Goal: Task Accomplishment & Management: Manage account settings

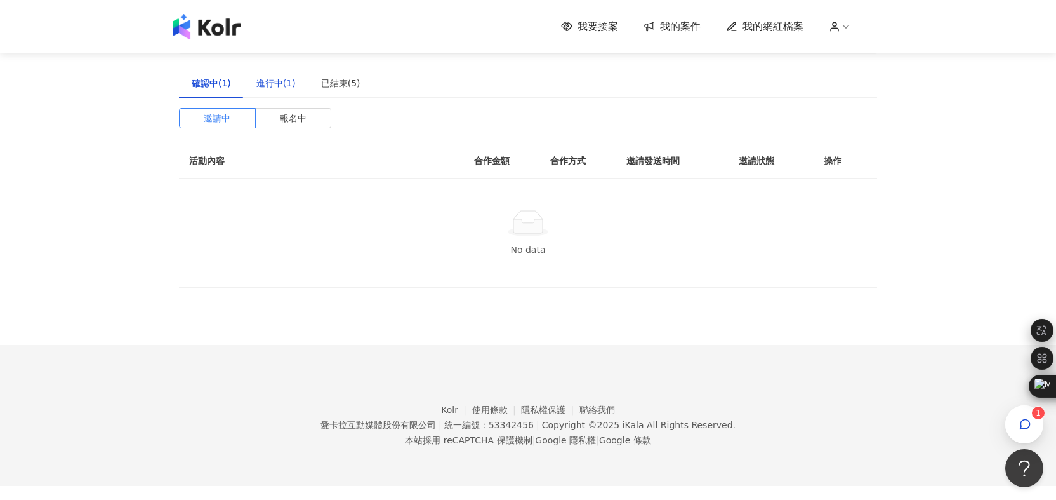
click at [259, 83] on div "進行中(1)" at bounding box center [275, 83] width 39 height 14
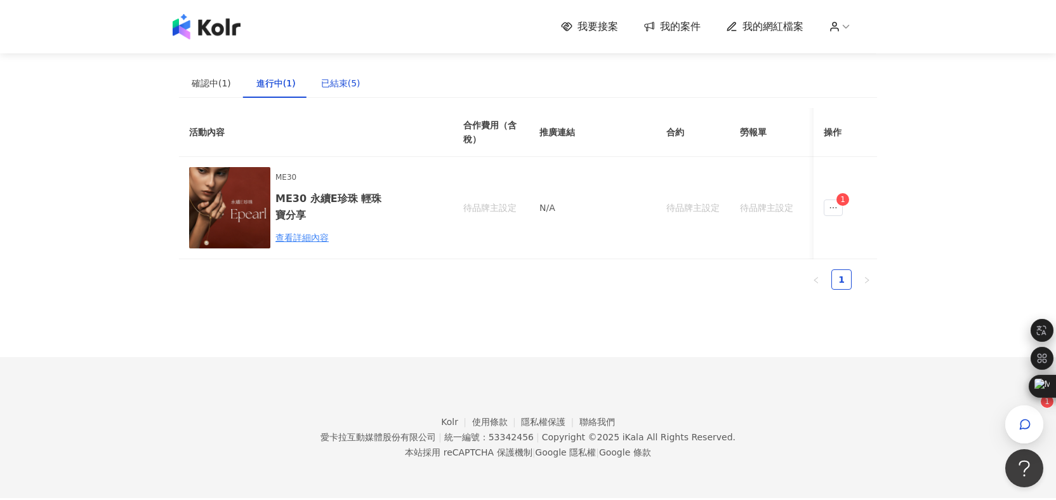
click at [328, 84] on div "已結束(5)" at bounding box center [340, 83] width 39 height 14
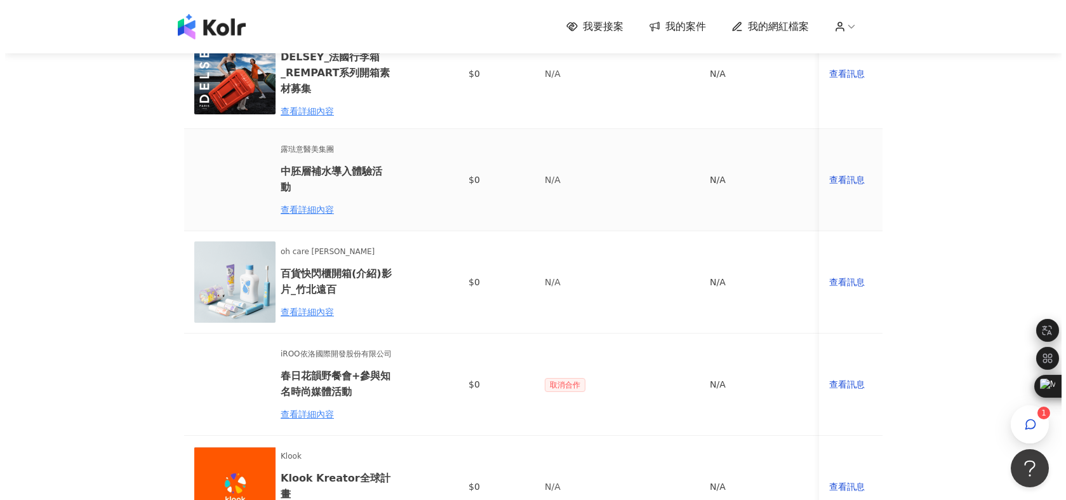
scroll to position [306, 0]
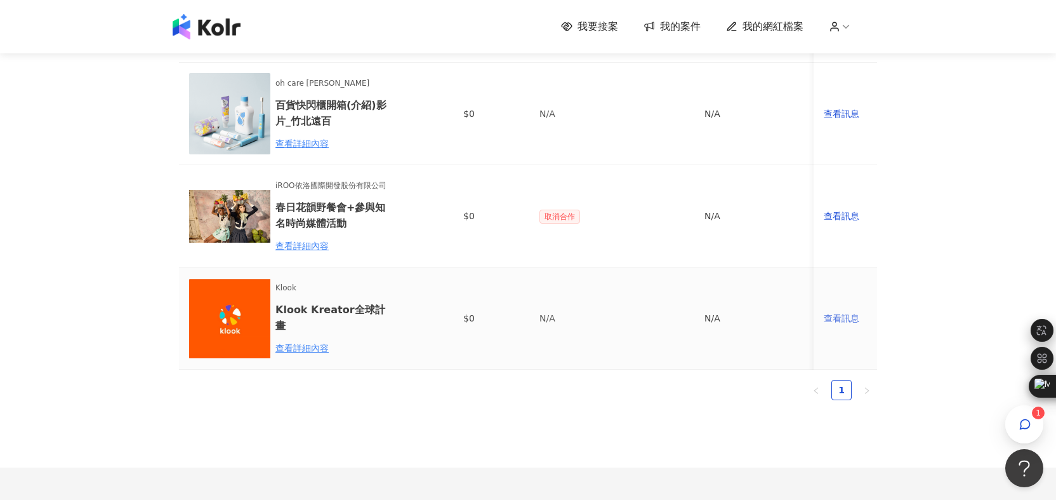
click at [858, 321] on div "查看訊息" at bounding box center [845, 318] width 43 height 14
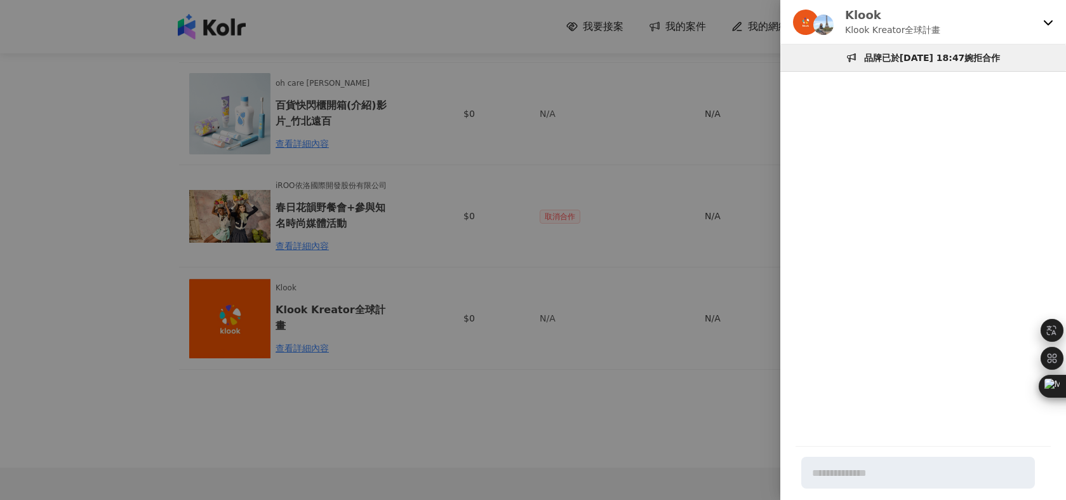
click at [1045, 25] on icon at bounding box center [1048, 22] width 10 height 10
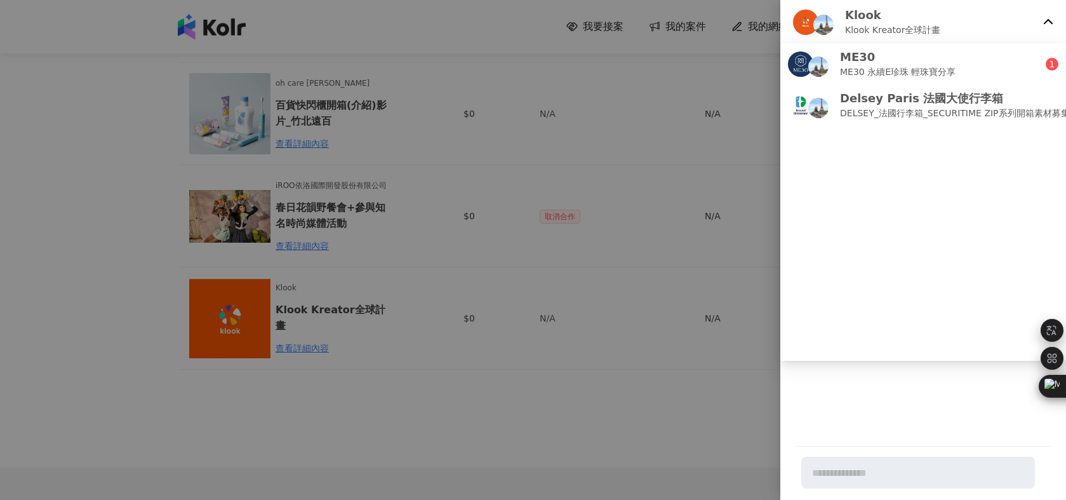
click at [670, 129] on div at bounding box center [533, 250] width 1066 height 500
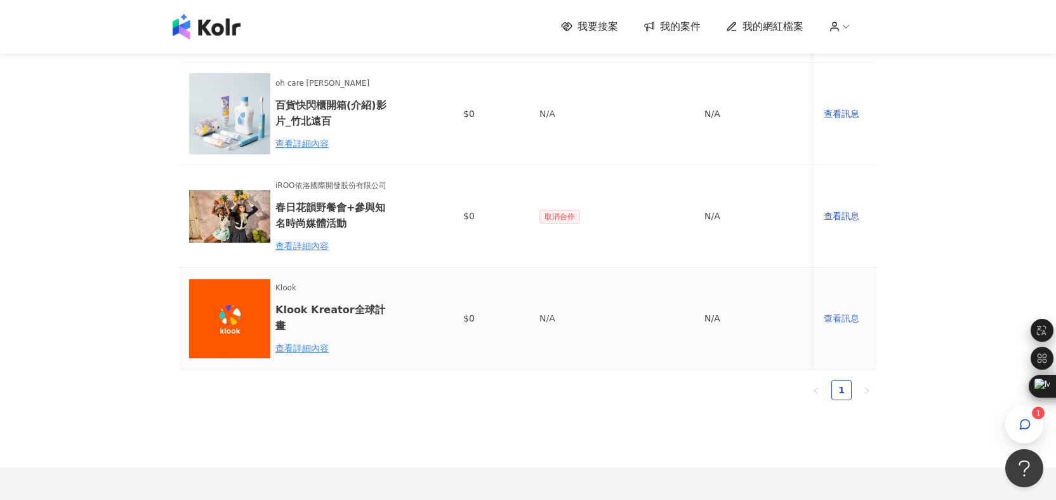
click at [833, 318] on div "查看訊息" at bounding box center [845, 318] width 43 height 14
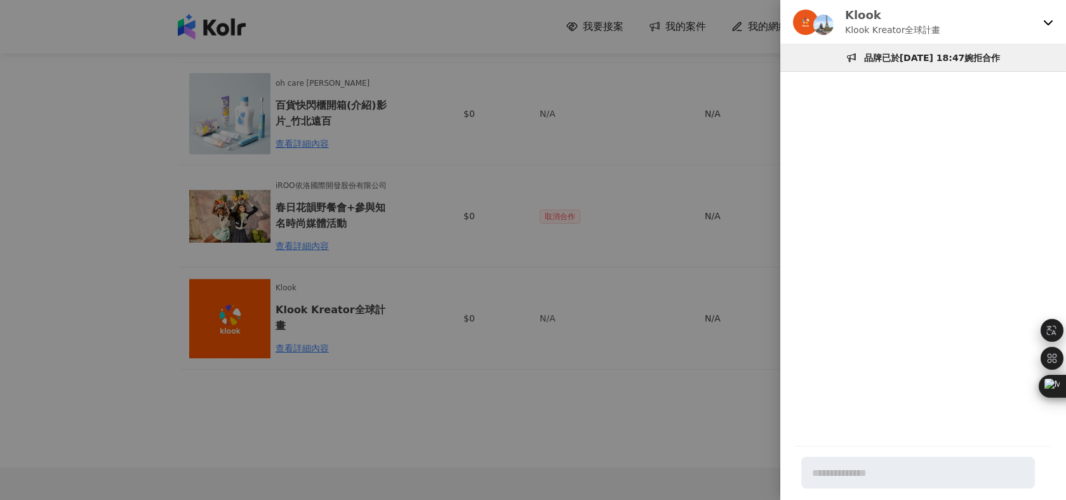
click at [1045, 27] on icon at bounding box center [1048, 22] width 10 height 10
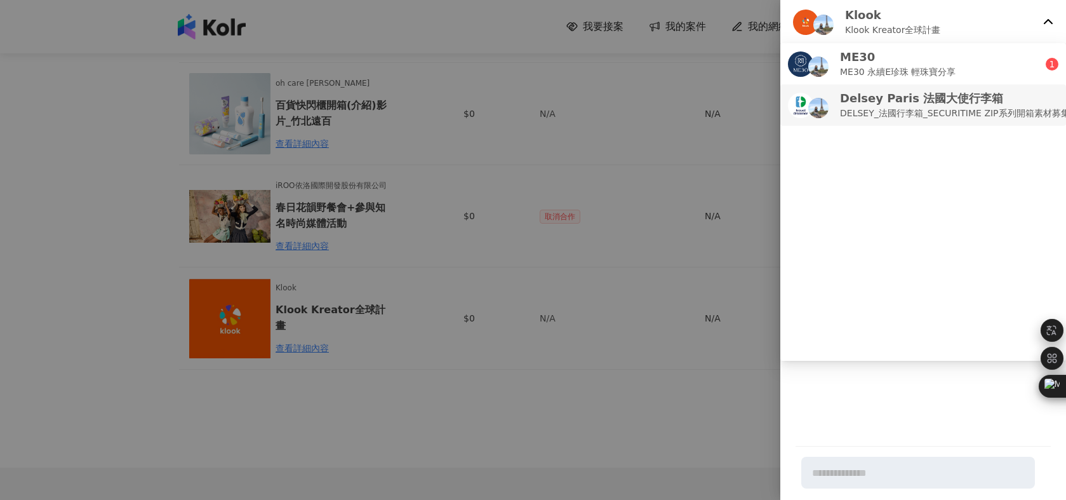
click at [977, 101] on p "Delsey Paris 法國大使行李箱" at bounding box center [955, 98] width 230 height 16
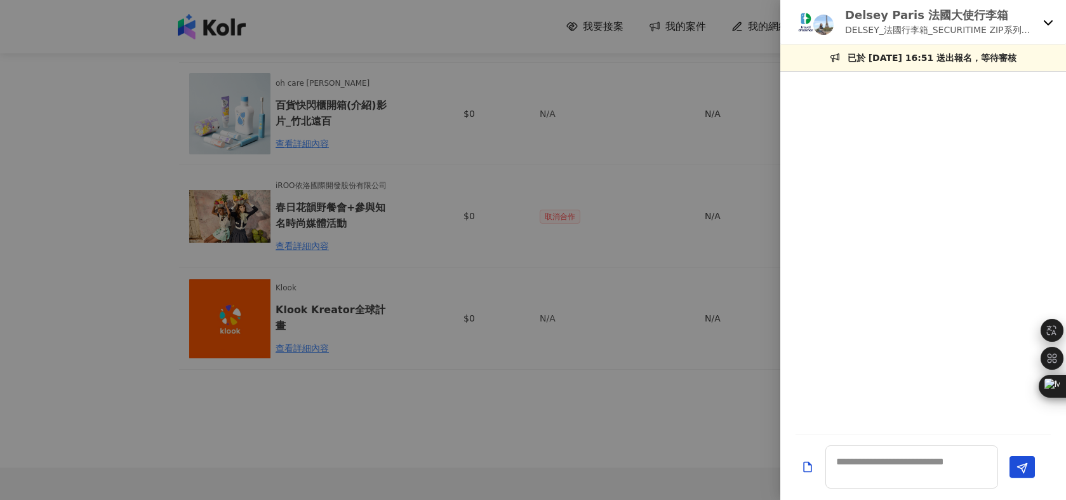
click at [1040, 26] on div "Delsey Paris 法國大使行李箱 DELSEY_法國行李箱_SECURITIME ZIP系列開箱素材募集" at bounding box center [923, 22] width 286 height 44
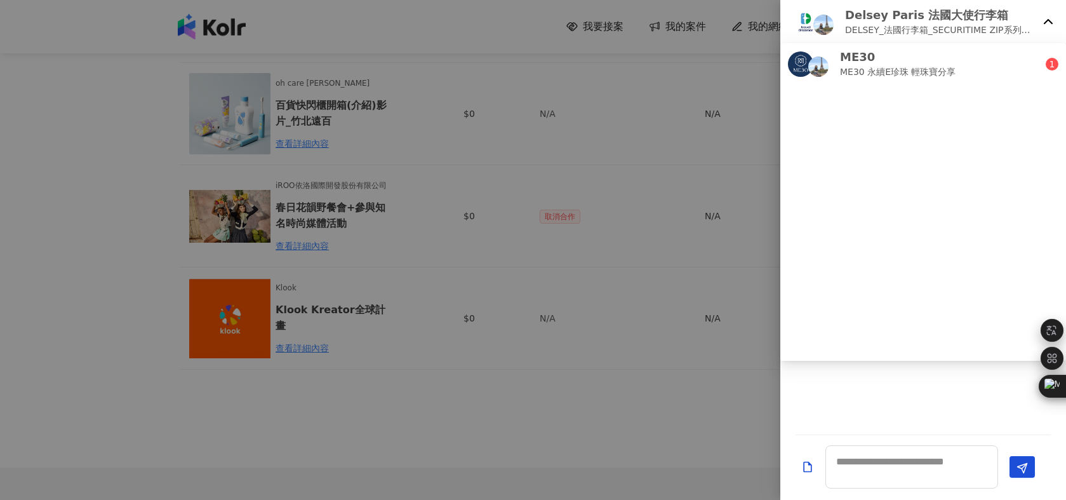
click at [623, 140] on div at bounding box center [533, 250] width 1066 height 500
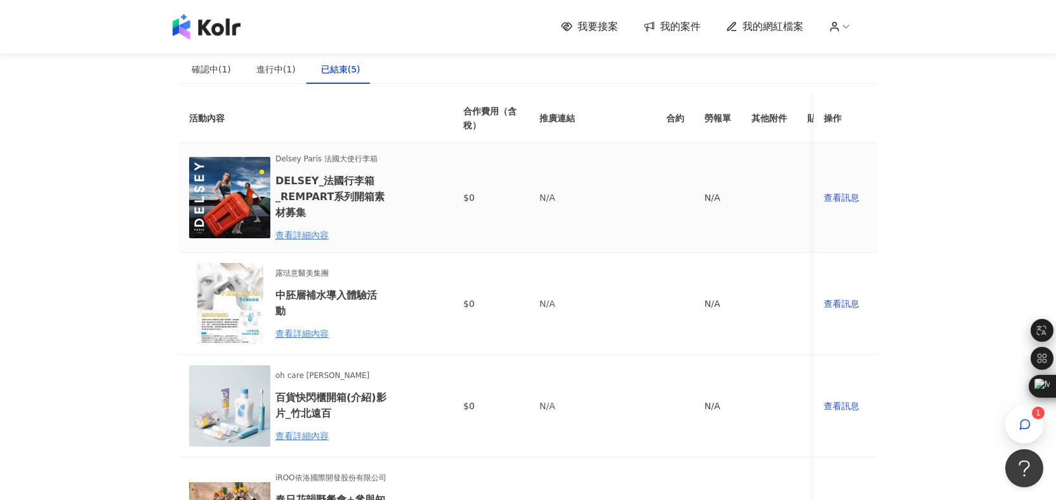
scroll to position [3, 0]
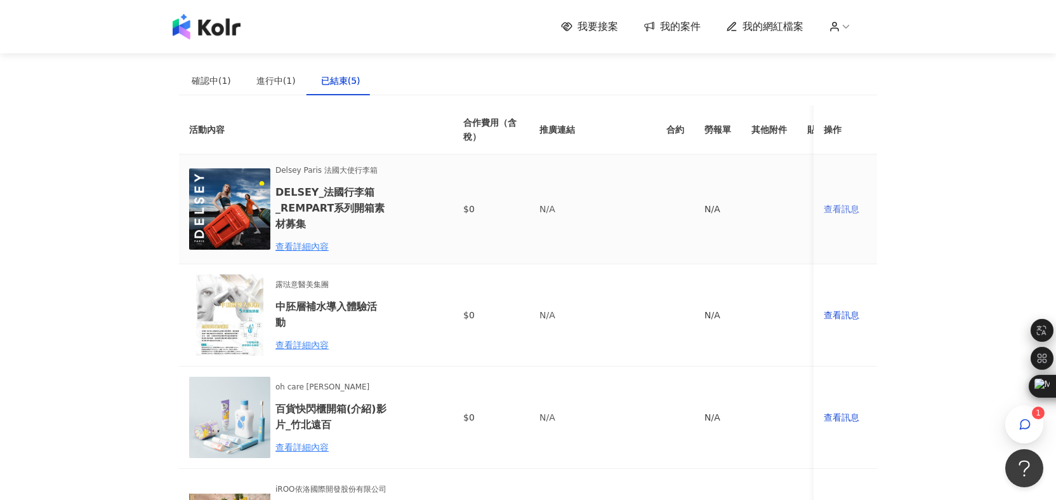
click at [860, 205] on div "查看訊息" at bounding box center [845, 209] width 43 height 14
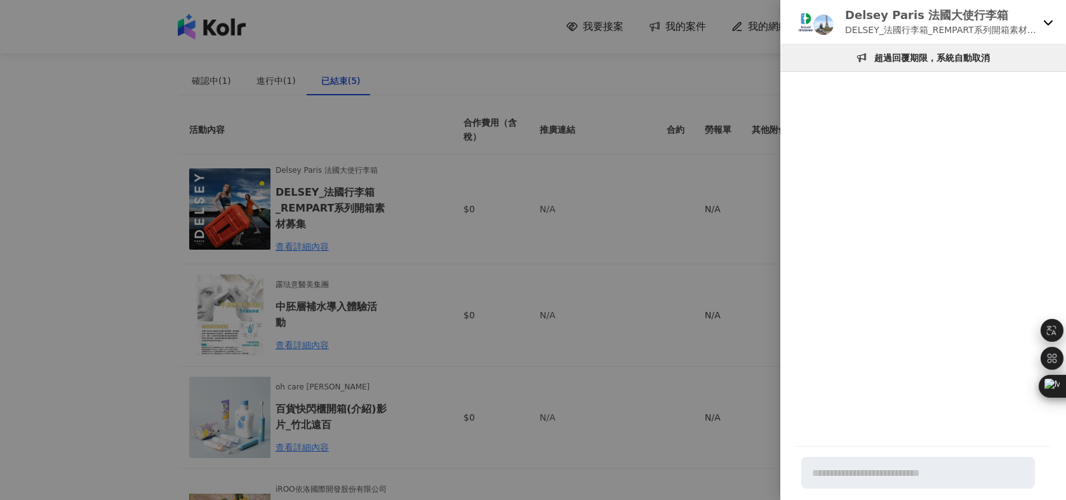
click at [1049, 20] on icon at bounding box center [1048, 22] width 10 height 10
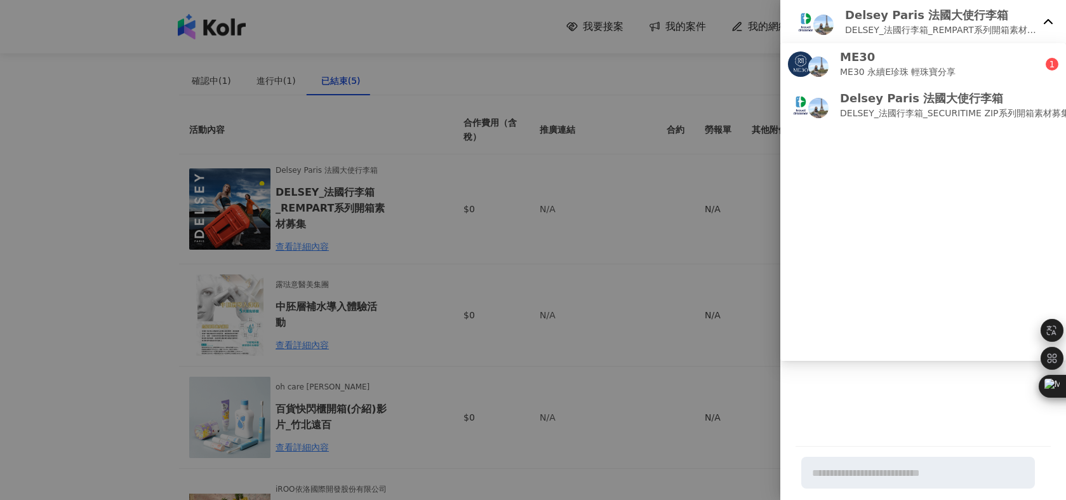
click at [522, 96] on div at bounding box center [533, 250] width 1066 height 500
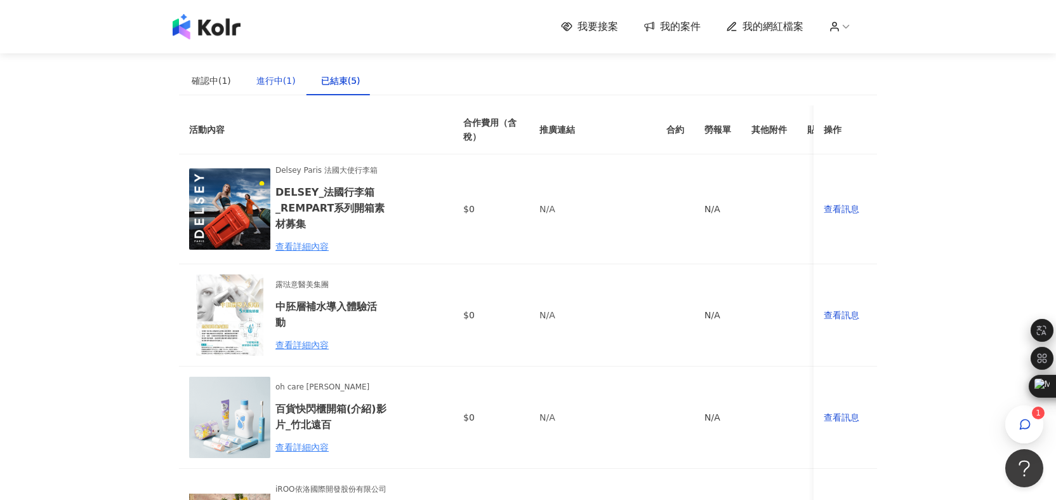
click at [288, 82] on div "進行中(1)" at bounding box center [275, 81] width 39 height 14
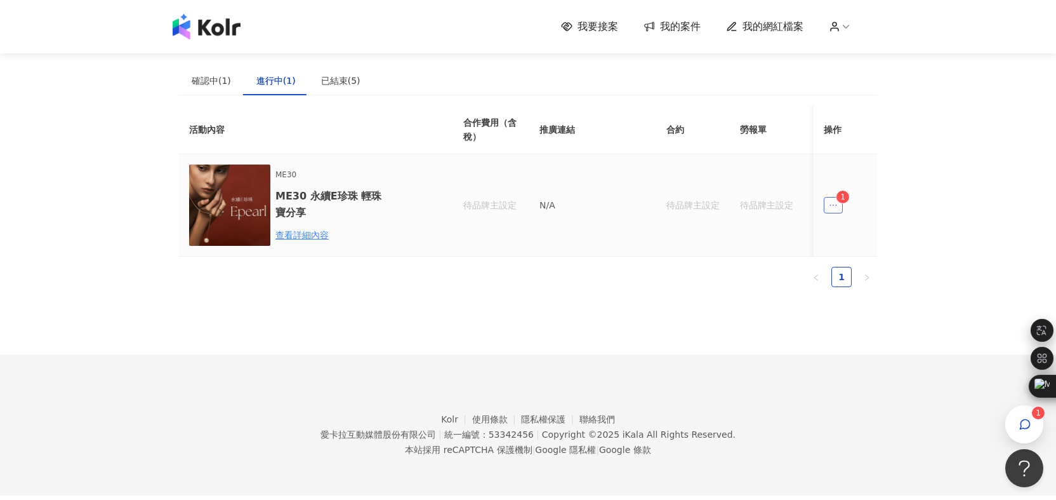
click at [838, 204] on span "ellipsis" at bounding box center [833, 205] width 19 height 17
click at [850, 262] on div "傳訊 1" at bounding box center [858, 262] width 48 height 14
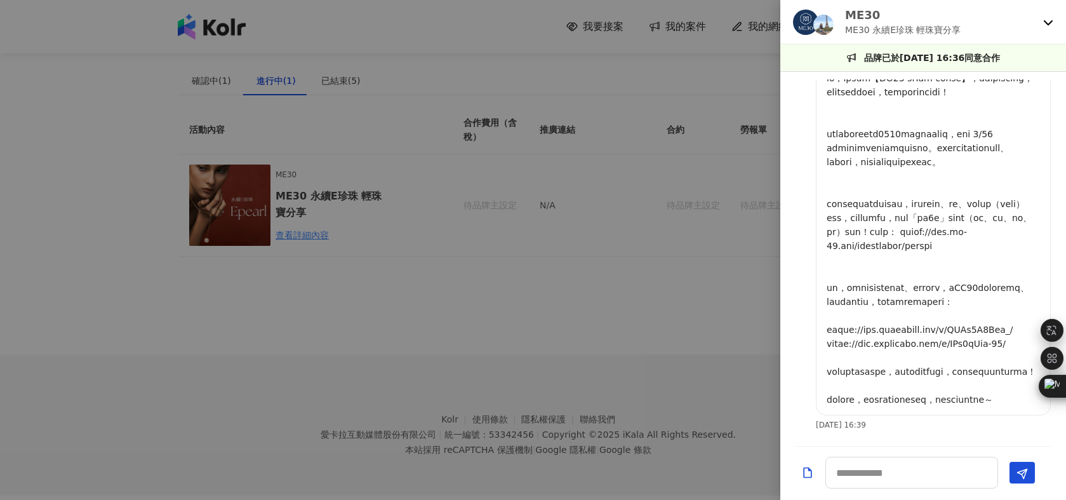
scroll to position [117, 0]
drag, startPoint x: 1016, startPoint y: 297, endPoint x: 816, endPoint y: 299, distance: 199.9
click at [816, 299] on div at bounding box center [933, 237] width 235 height 355
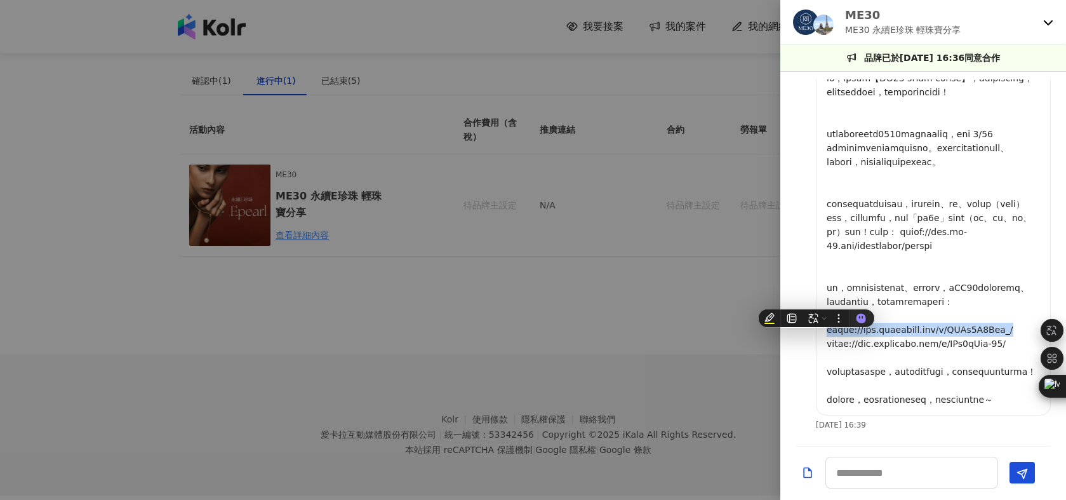
copy p "[URL][DOMAIN_NAME]"
click at [965, 314] on p at bounding box center [932, 238] width 213 height 335
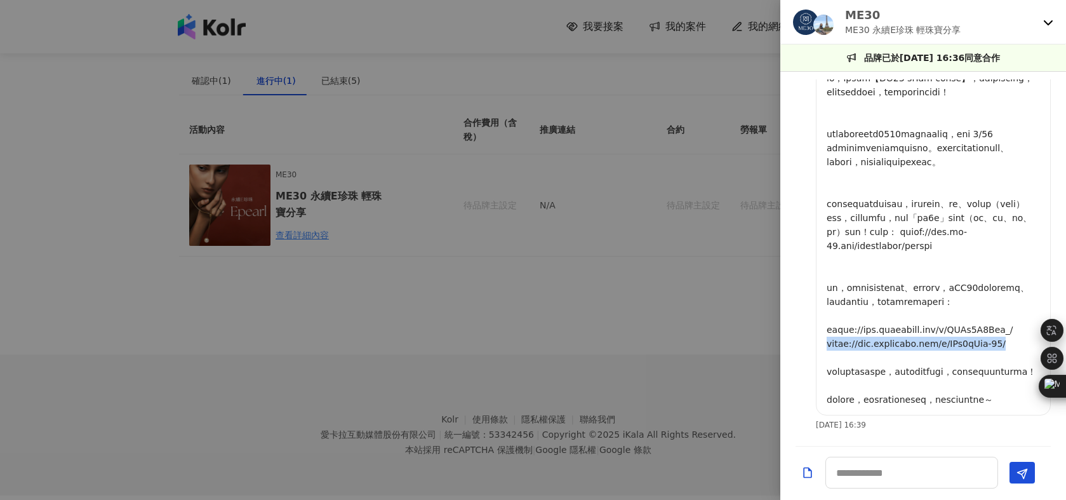
drag, startPoint x: 1019, startPoint y: 318, endPoint x: 825, endPoint y: 319, distance: 193.6
click at [825, 319] on div at bounding box center [933, 237] width 235 height 355
drag, startPoint x: 827, startPoint y: 317, endPoint x: 983, endPoint y: 328, distance: 156.5
click at [983, 328] on p at bounding box center [932, 238] width 213 height 335
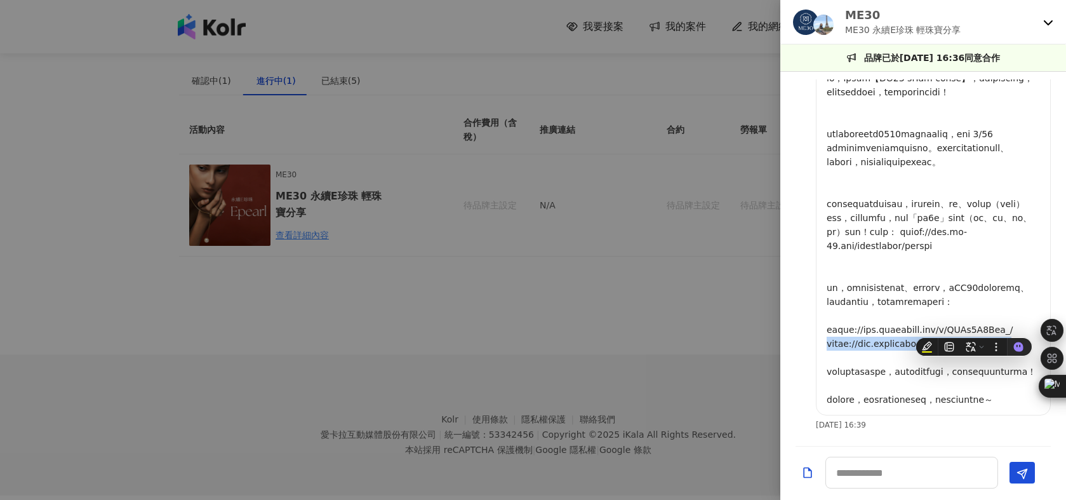
copy p "[URL][DOMAIN_NAME]"
click at [936, 262] on p at bounding box center [932, 238] width 213 height 335
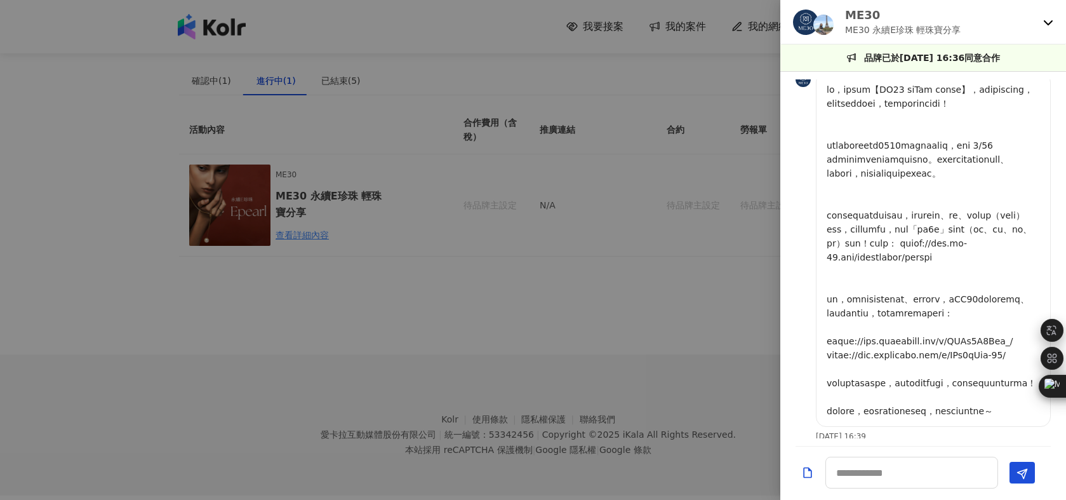
scroll to position [0, 0]
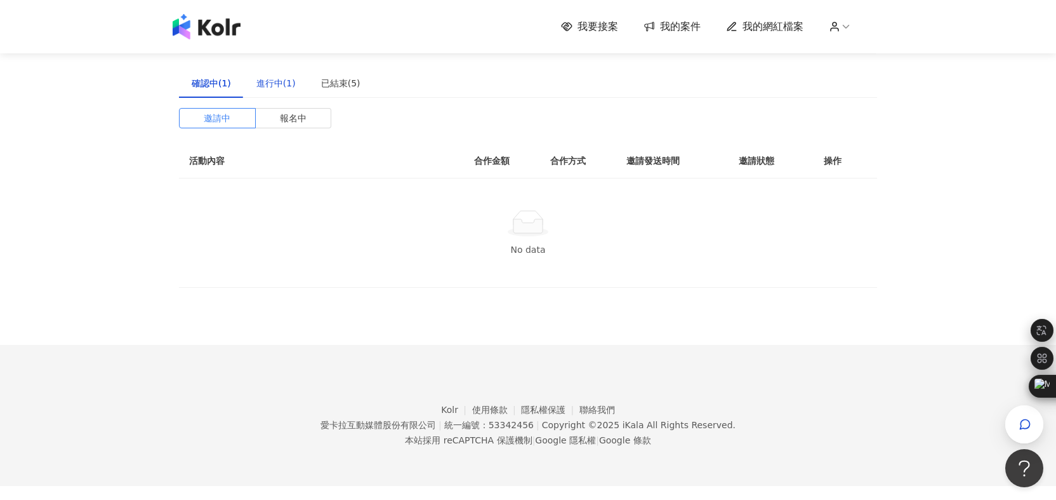
click at [270, 85] on div "進行中(1)" at bounding box center [275, 83] width 39 height 14
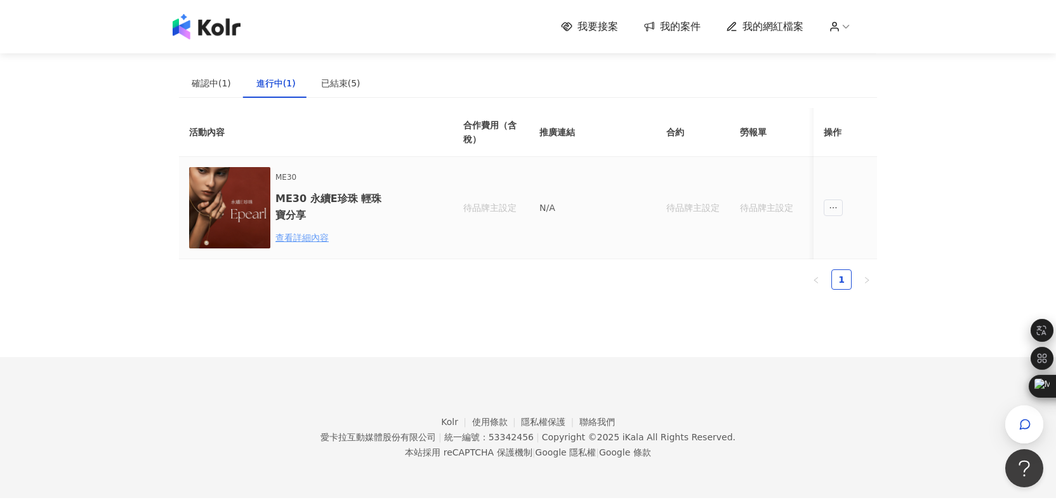
click at [288, 232] on div "查看詳細內容" at bounding box center [330, 237] width 111 height 14
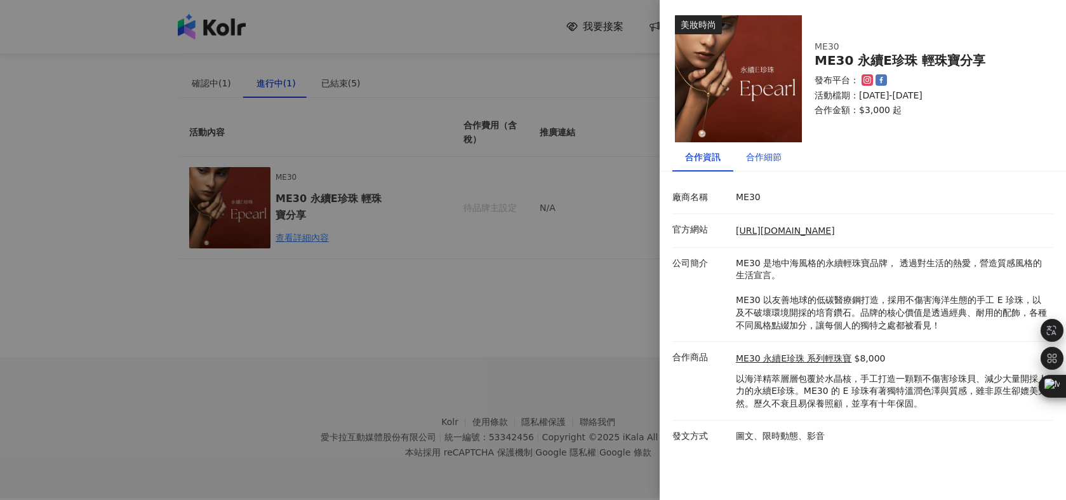
click at [767, 161] on div "合作細節" at bounding box center [764, 157] width 36 height 14
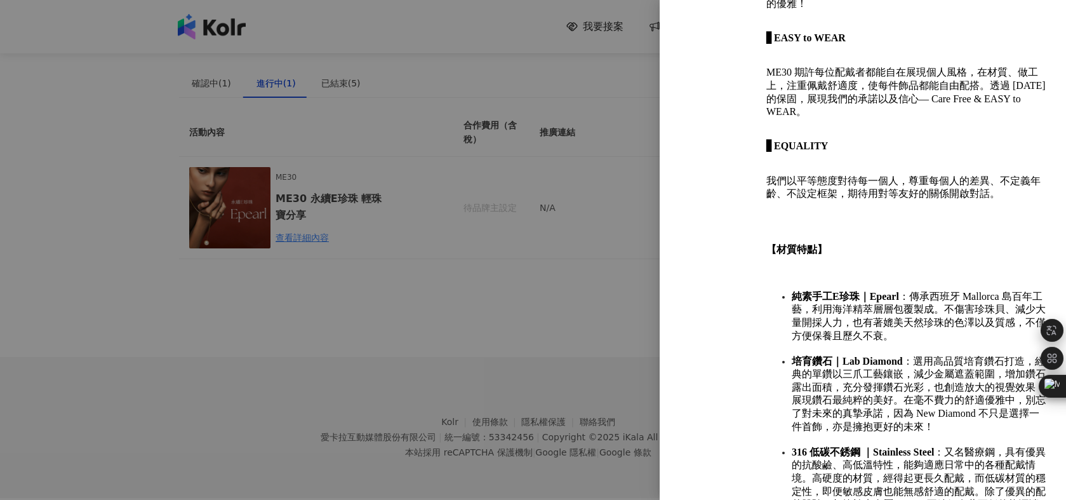
scroll to position [956, 0]
